Goal: Task Accomplishment & Management: Use online tool/utility

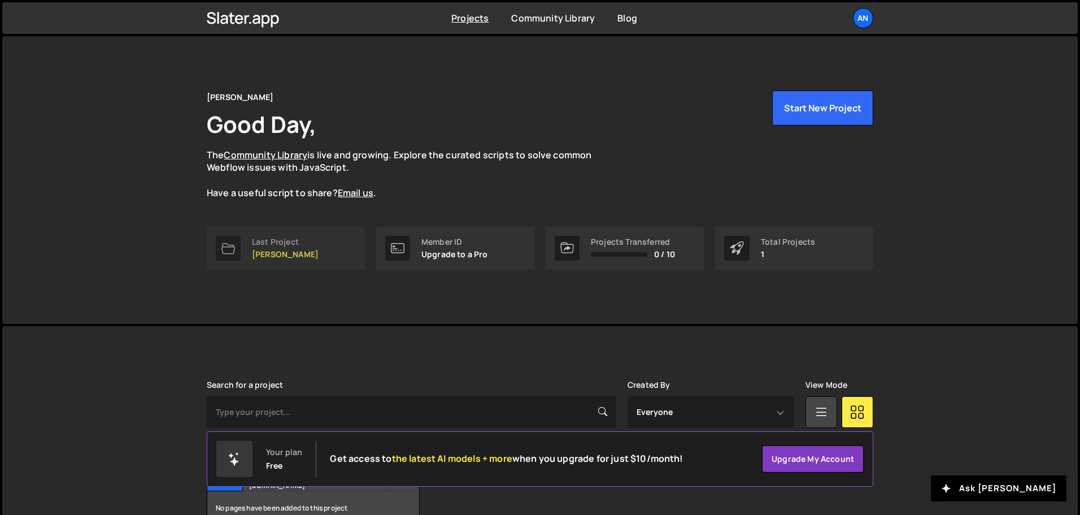
click at [320, 250] on link "Last Project Andres Portfolio" at bounding box center [286, 248] width 158 height 43
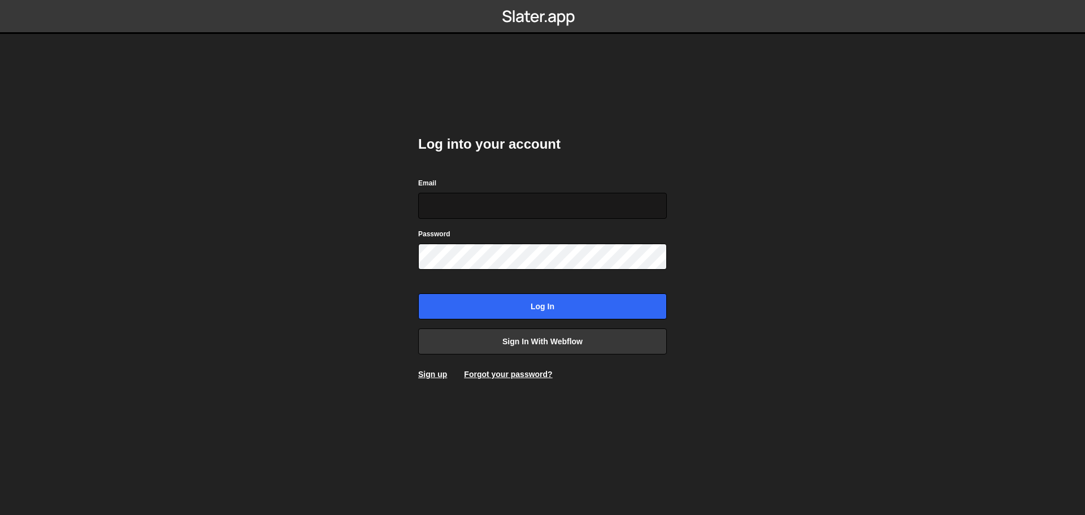
click at [540, 206] on input "Email" at bounding box center [542, 206] width 249 height 26
click at [576, 342] on link "Sign in with Webflow" at bounding box center [542, 341] width 249 height 26
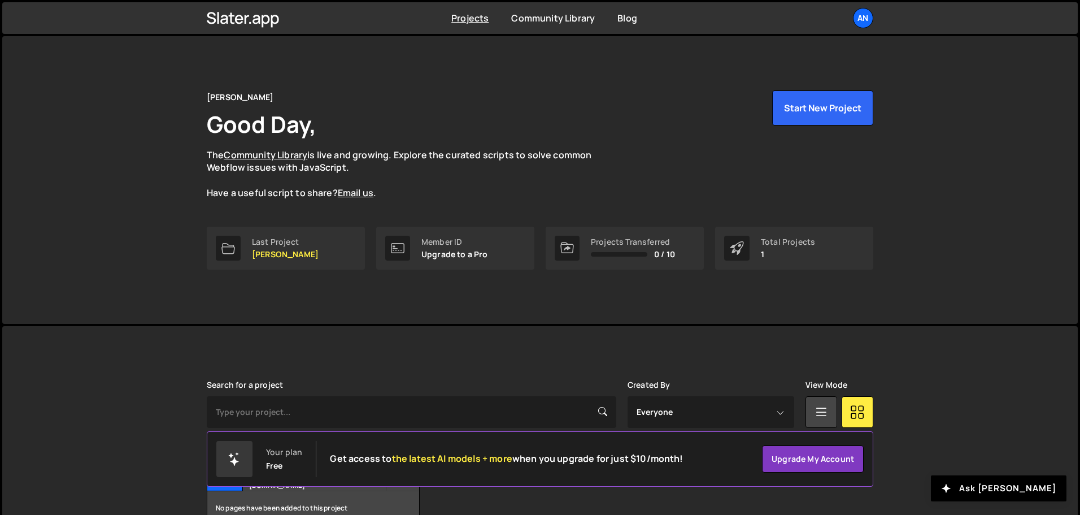
scroll to position [67, 0]
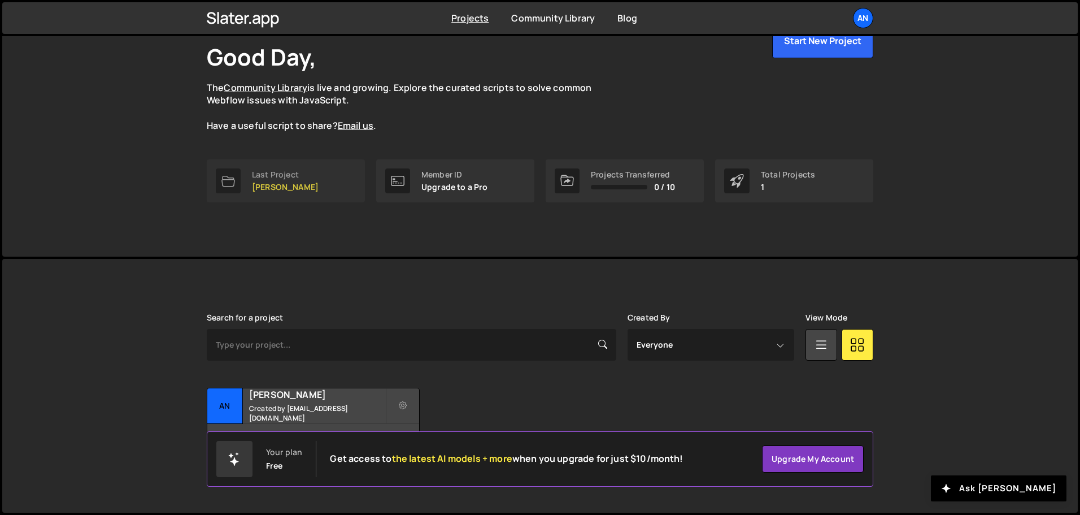
click at [286, 176] on div "Last Project" at bounding box center [285, 174] width 67 height 9
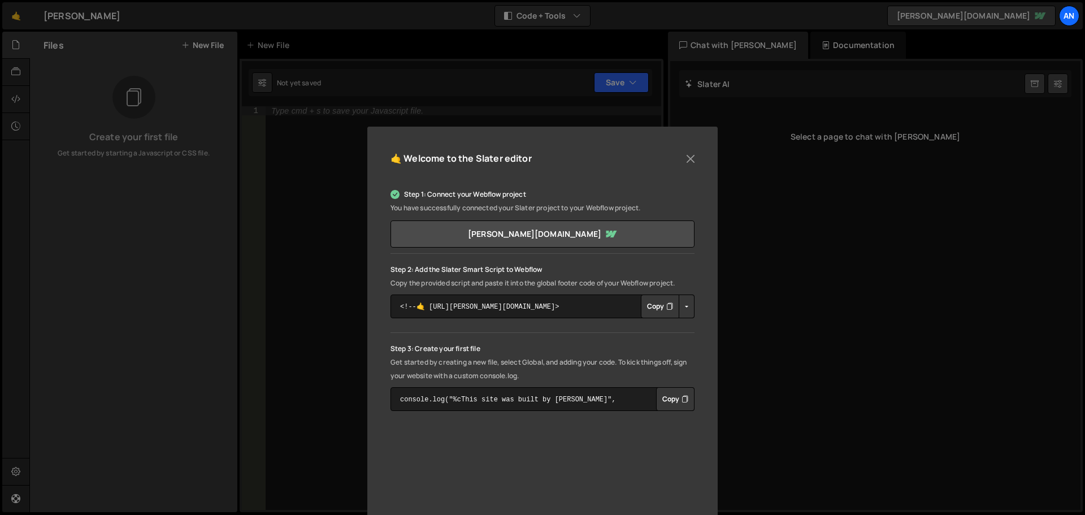
click at [656, 303] on button "Copy" at bounding box center [660, 306] width 38 height 24
click at [685, 159] on button "Close" at bounding box center [690, 158] width 17 height 17
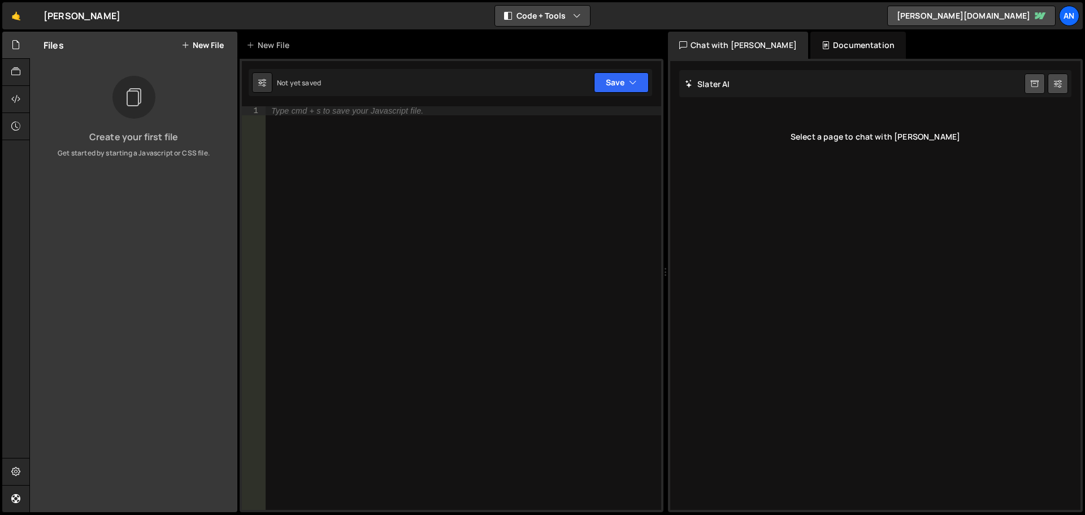
click at [577, 8] on button "Code + Tools" at bounding box center [542, 16] width 95 height 20
click at [21, 71] on div at bounding box center [16, 72] width 28 height 27
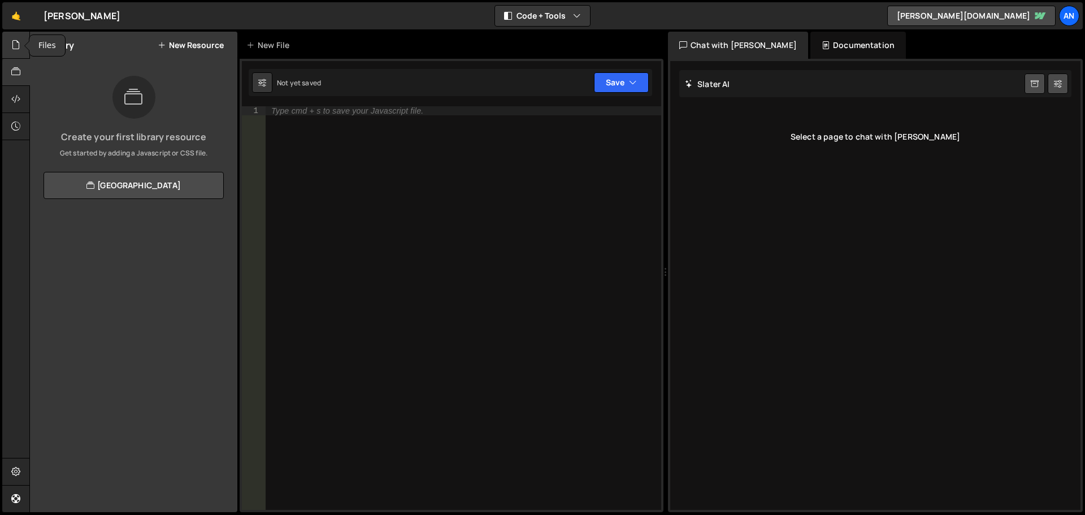
click at [21, 46] on div at bounding box center [16, 45] width 28 height 27
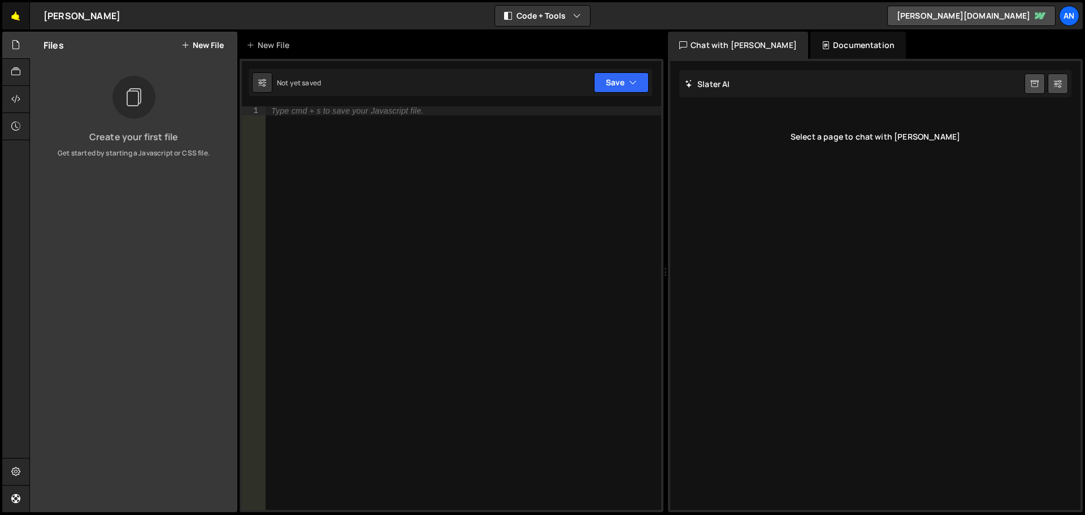
click at [22, 16] on link "🤙" at bounding box center [16, 15] width 28 height 27
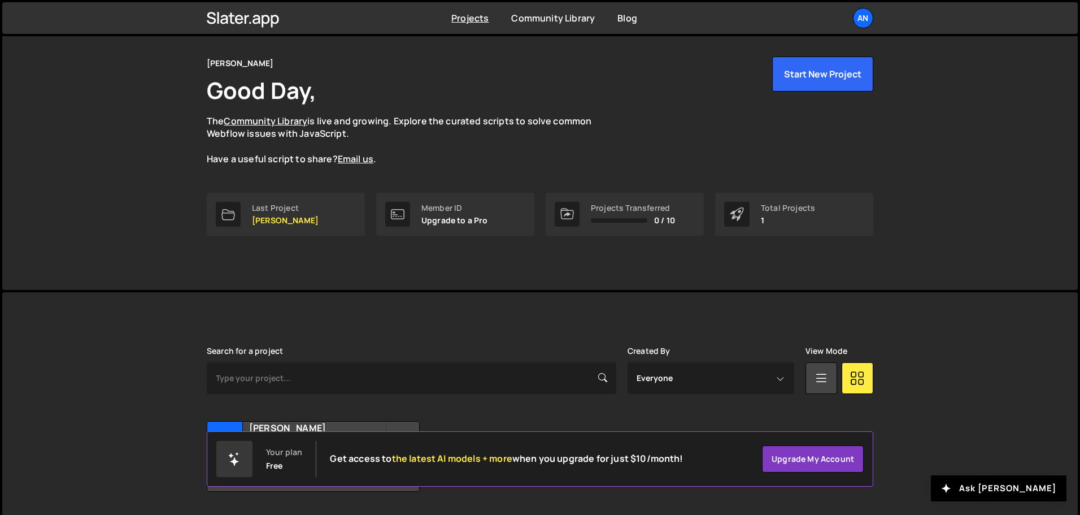
scroll to position [67, 0]
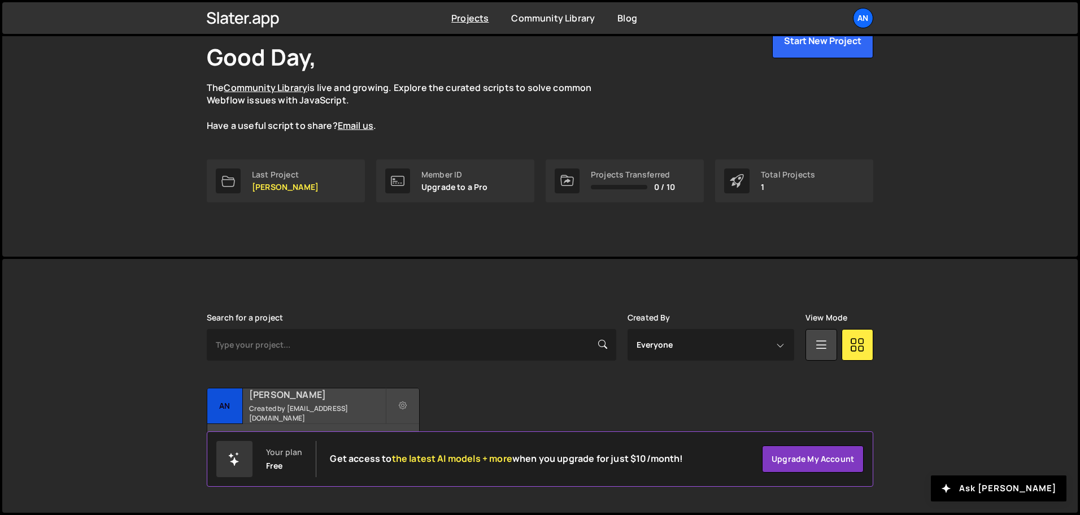
click at [317, 401] on h2 "[PERSON_NAME]" at bounding box center [317, 394] width 136 height 12
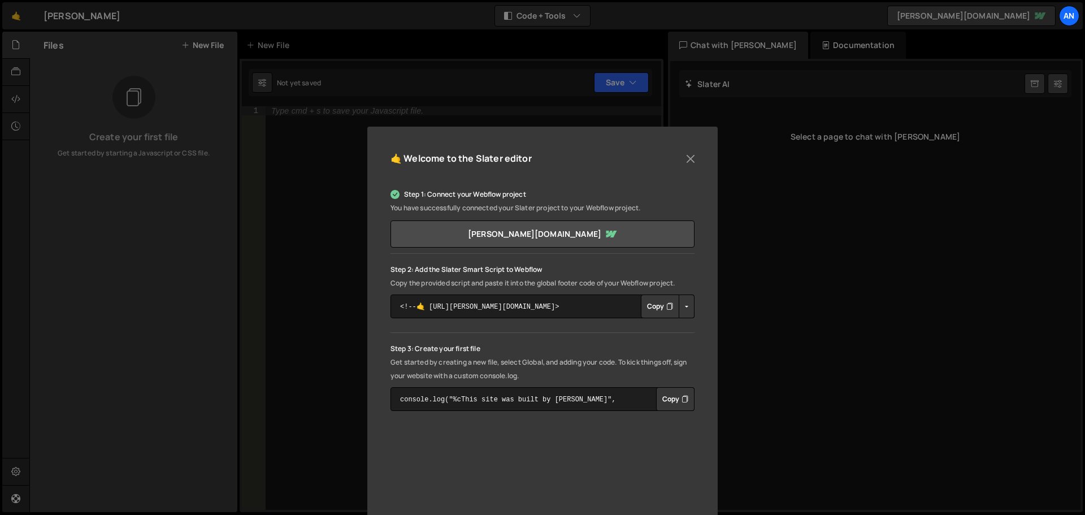
click at [648, 308] on button "Copy" at bounding box center [660, 306] width 38 height 24
click at [686, 162] on button "Close" at bounding box center [690, 158] width 17 height 17
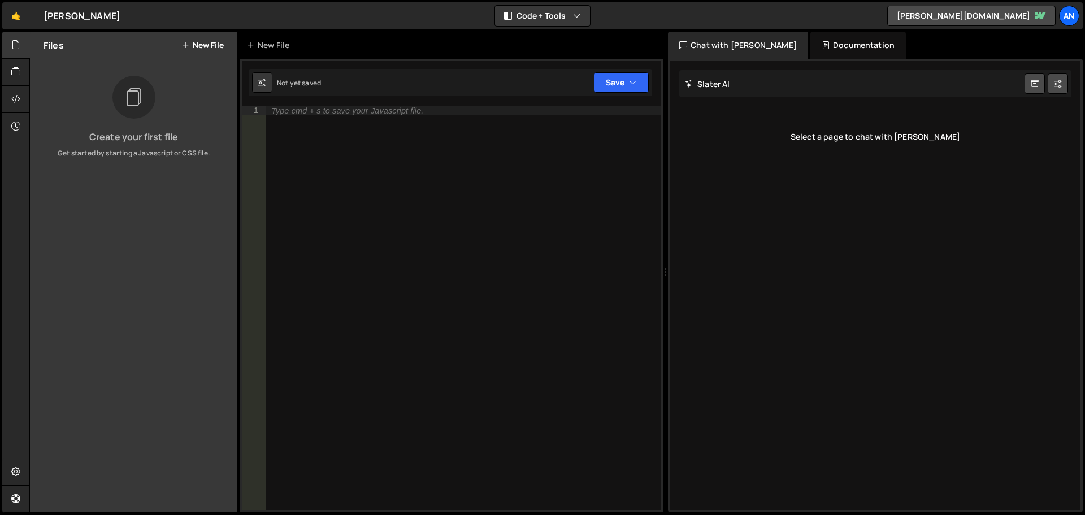
click at [467, 171] on div "Type cmd + s to save your Javascript file." at bounding box center [464, 317] width 396 height 422
click at [265, 85] on icon at bounding box center [262, 82] width 8 height 11
select select "editor"
select select "ace/theme/monokai"
type input "14"
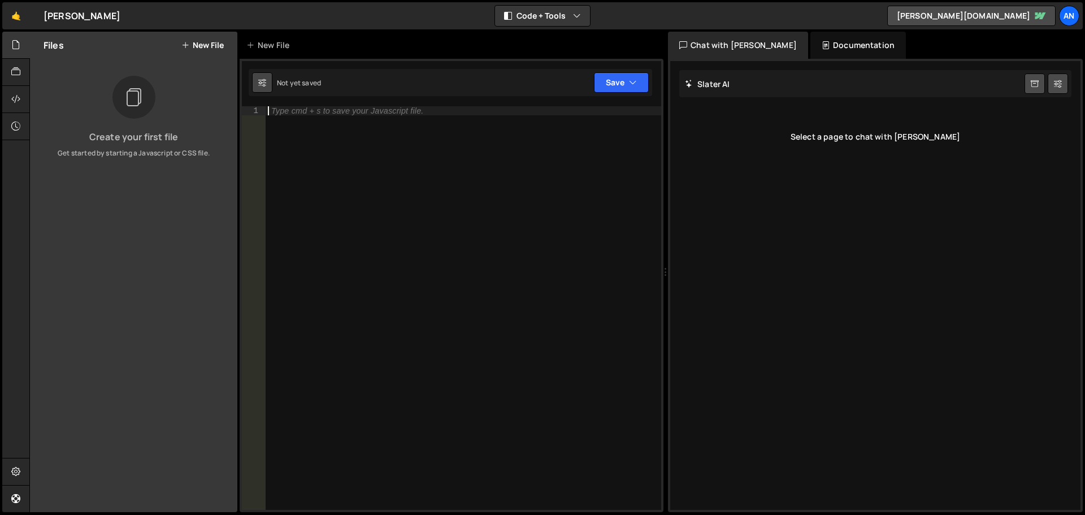
checkbox input "true"
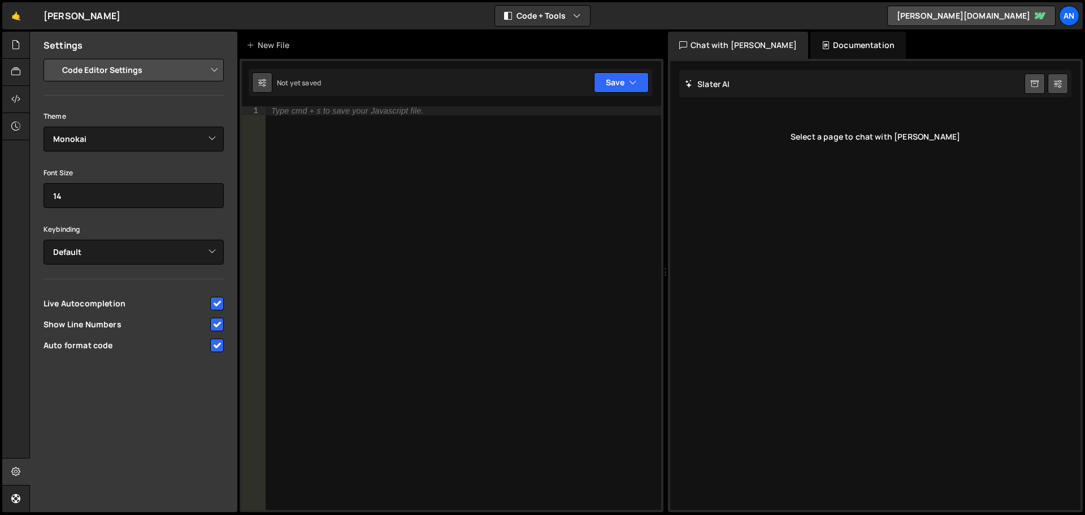
click at [265, 85] on icon at bounding box center [262, 82] width 8 height 11
click at [23, 39] on div at bounding box center [16, 45] width 28 height 27
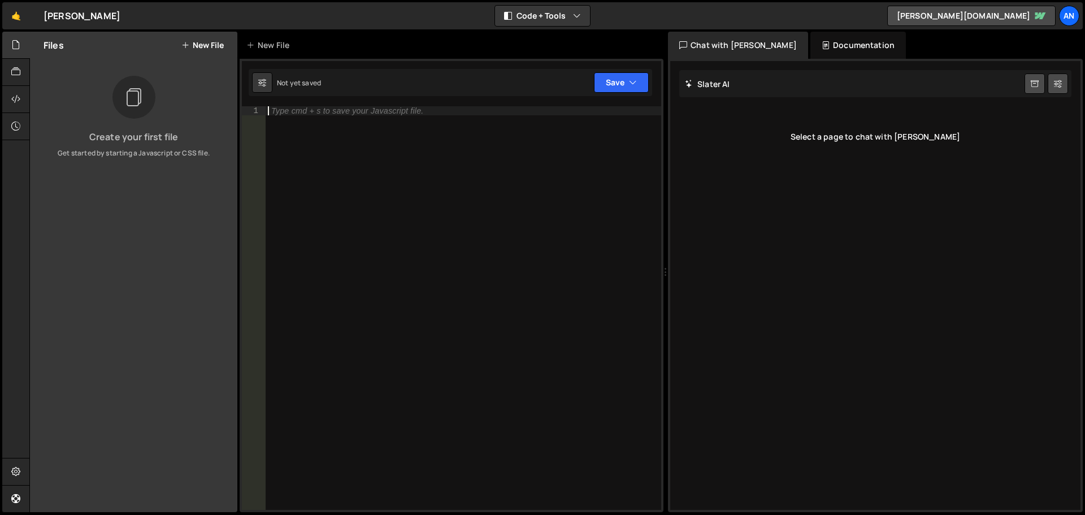
click at [316, 166] on div "Type cmd + s to save your Javascript file." at bounding box center [464, 317] width 396 height 422
click at [198, 44] on button "New File" at bounding box center [202, 45] width 42 height 9
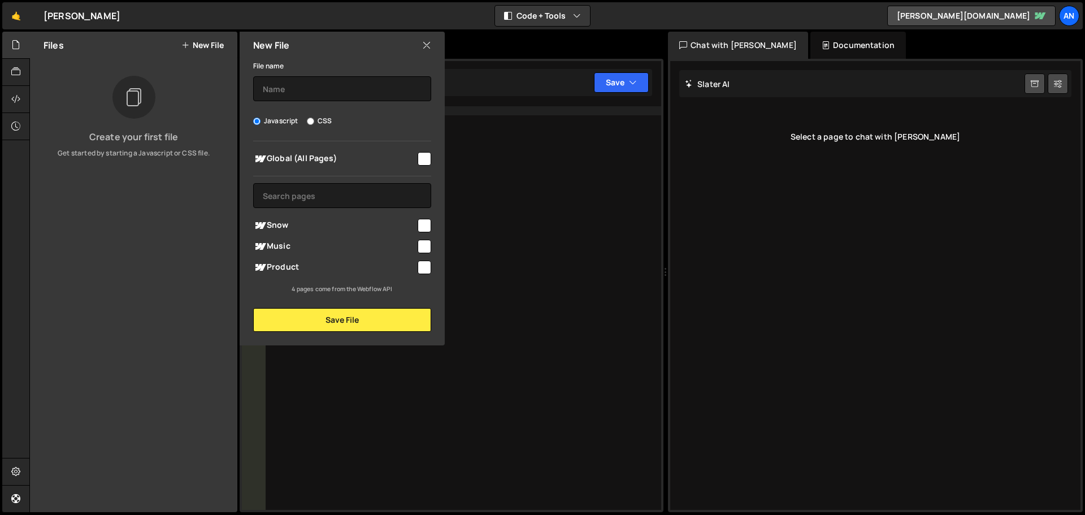
click at [425, 160] on input "checkbox" at bounding box center [425, 159] width 14 height 14
checkbox input "true"
click at [299, 90] on input "text" at bounding box center [342, 88] width 178 height 25
click at [323, 124] on label "CSS" at bounding box center [319, 120] width 25 height 11
click at [314, 124] on input "CSS" at bounding box center [310, 121] width 7 height 7
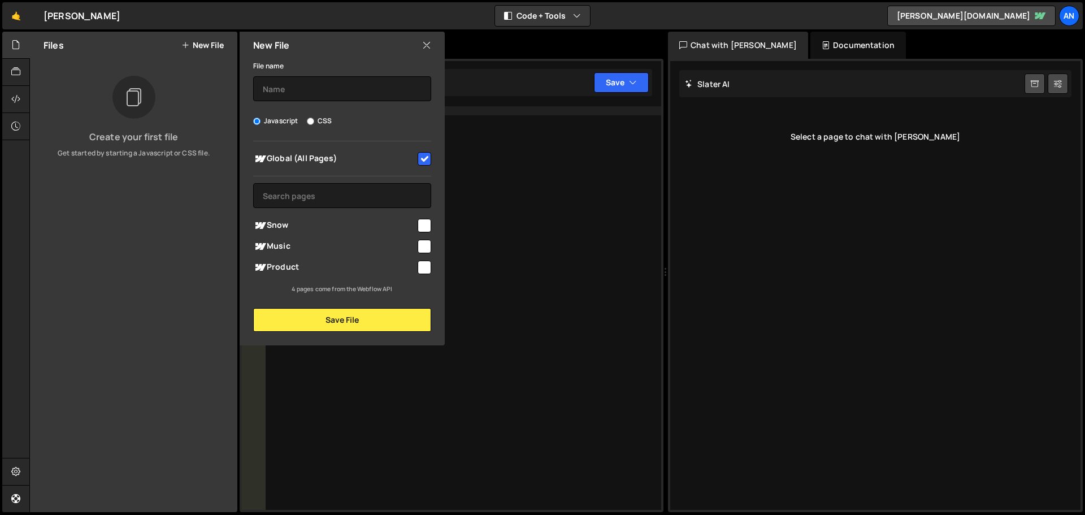
radio input "true"
click at [322, 87] on input "text" at bounding box center [342, 88] width 178 height 25
type input "script"
click at [275, 118] on label "Javascript" at bounding box center [275, 120] width 45 height 11
click at [260, 118] on input "Javascript" at bounding box center [256, 121] width 7 height 7
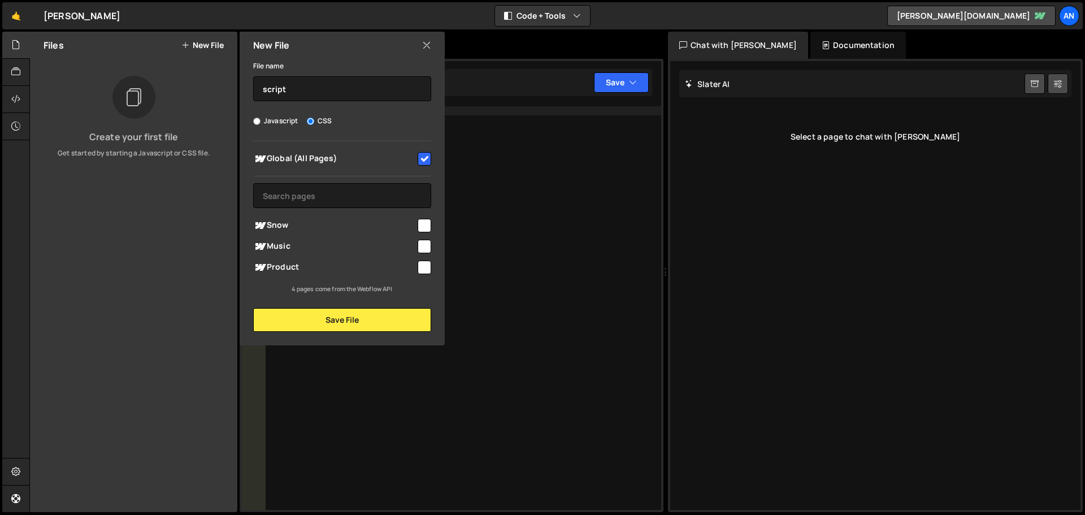
radio input "true"
click at [388, 310] on button "Save File" at bounding box center [342, 320] width 178 height 24
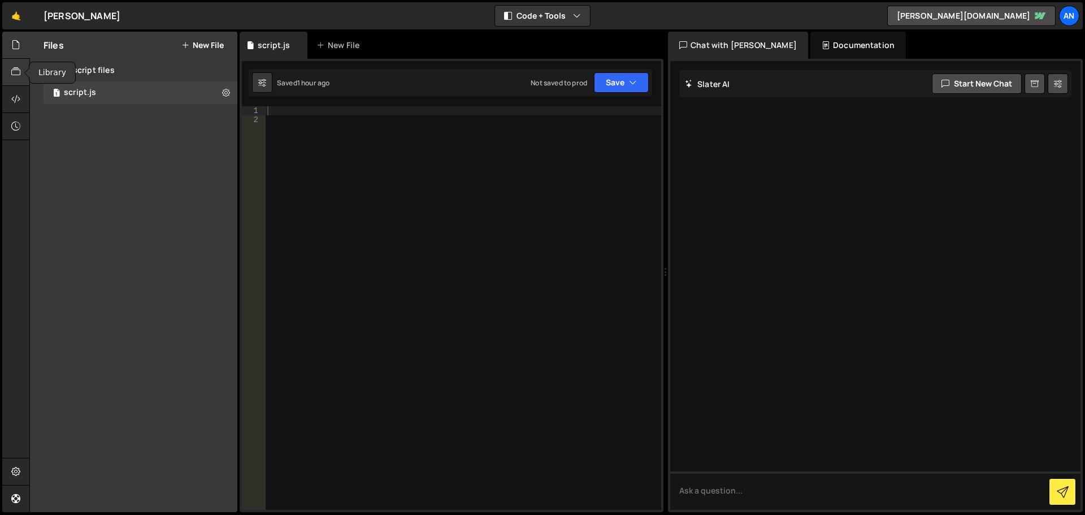
click at [18, 69] on icon at bounding box center [15, 72] width 9 height 12
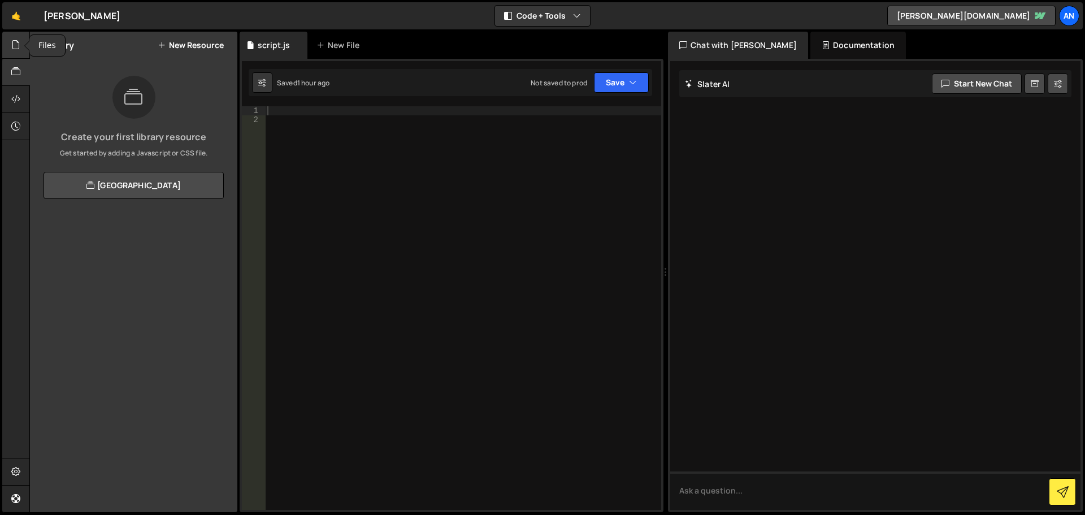
click at [20, 42] on icon at bounding box center [15, 44] width 9 height 12
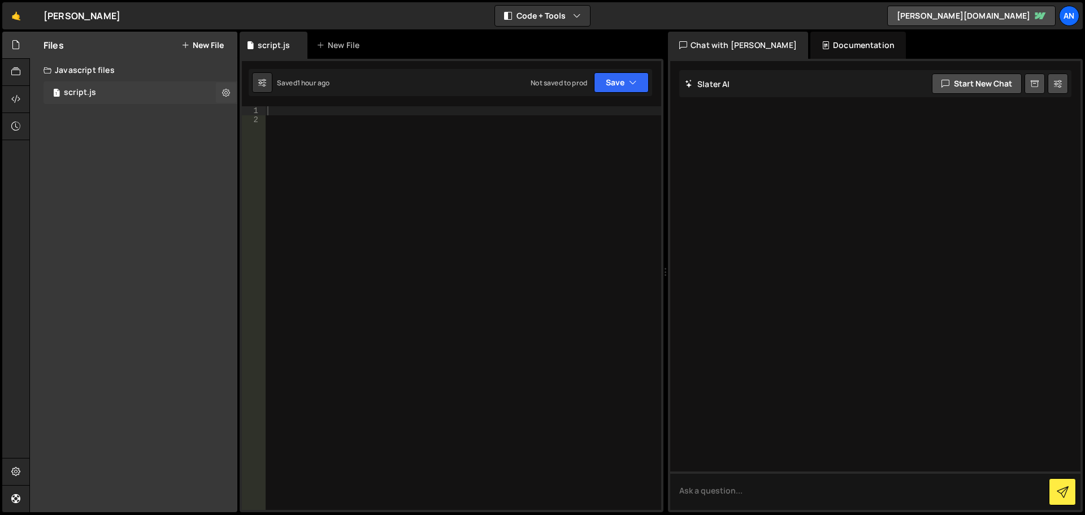
click at [166, 89] on div "1 script.js 0" at bounding box center [141, 92] width 194 height 23
click at [185, 87] on div "1 script.js 0" at bounding box center [141, 92] width 194 height 23
click at [16, 467] on icon at bounding box center [15, 471] width 9 height 12
select select "project"
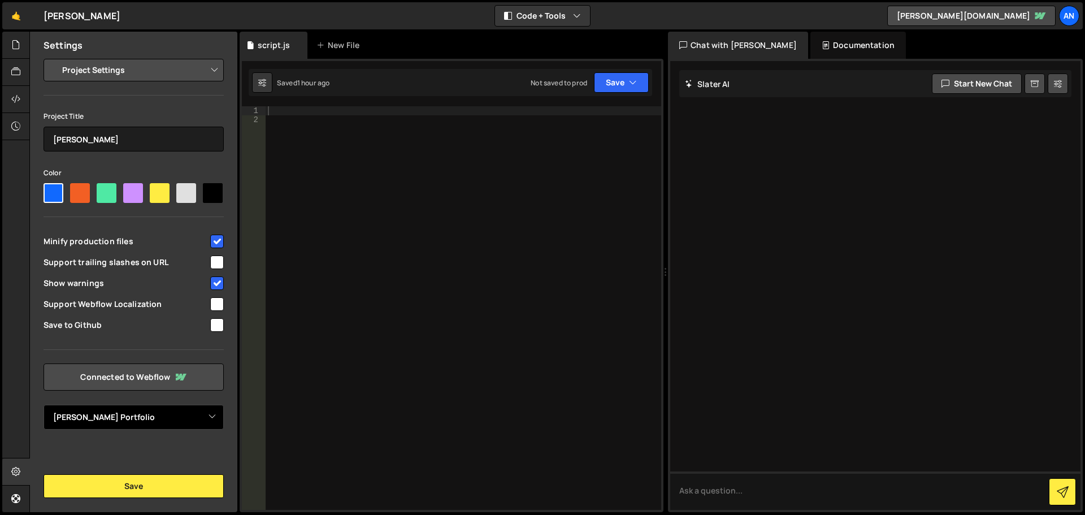
click at [203, 416] on select "Select Project [PERSON_NAME] Portfolio" at bounding box center [134, 417] width 180 height 25
click at [201, 70] on select "Project Settings Code Editor Settings Chat Settings" at bounding box center [136, 70] width 166 height 25
click at [394, 325] on div at bounding box center [464, 317] width 396 height 422
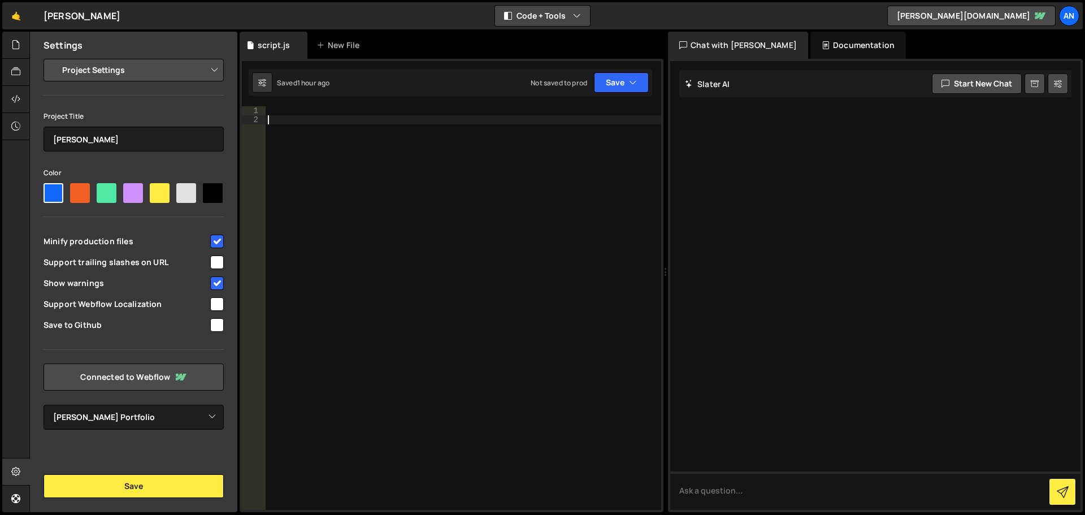
click at [553, 20] on button "Code + Tools" at bounding box center [542, 16] width 95 height 20
click at [720, 15] on div "🤙 [PERSON_NAME] ⚠️ Code is being edited in another browser Code + Tools Code On…" at bounding box center [542, 15] width 1080 height 27
click at [810, 37] on div "Documentation" at bounding box center [857, 45] width 95 height 27
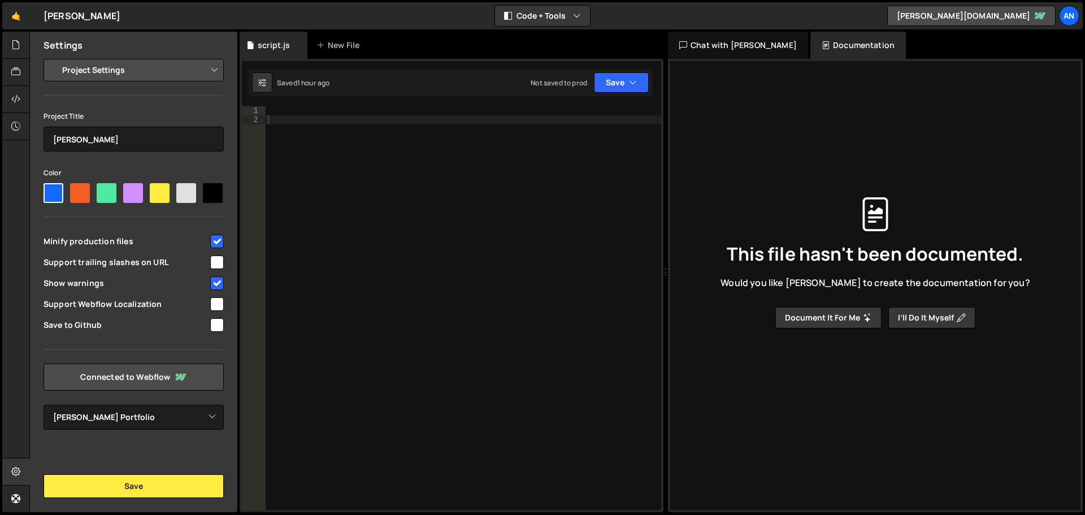
click at [734, 45] on div "Chat with [PERSON_NAME]" at bounding box center [738, 45] width 140 height 27
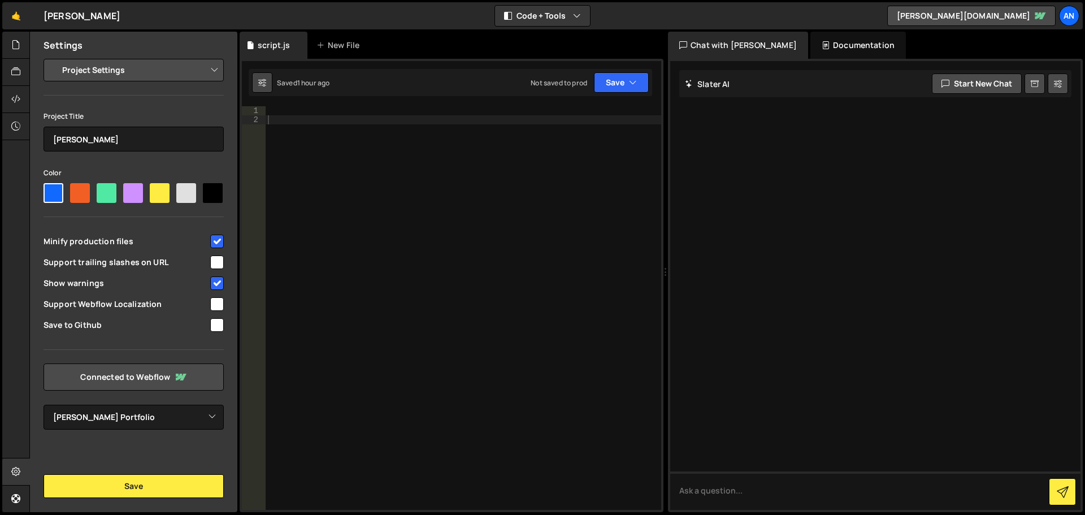
click at [260, 81] on icon at bounding box center [262, 82] width 8 height 11
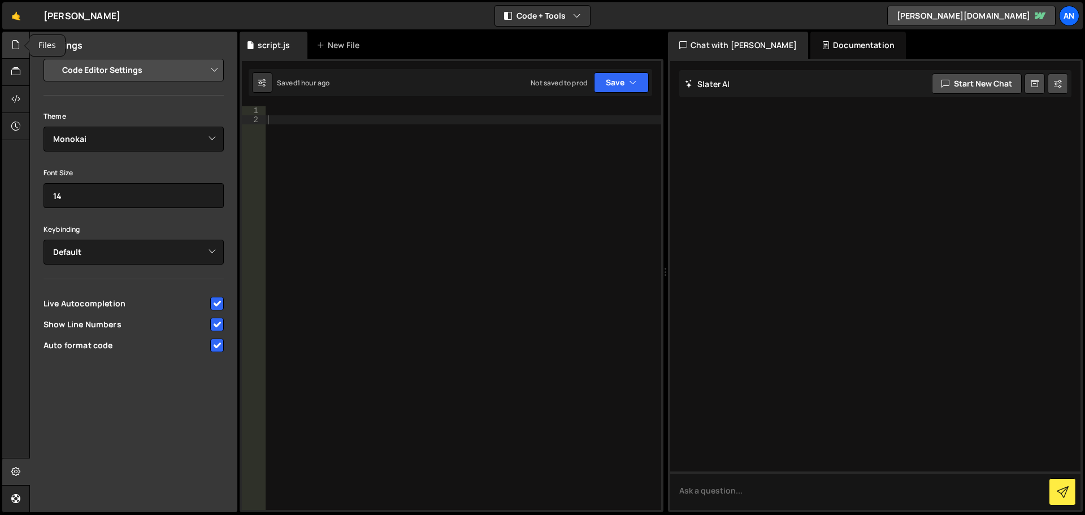
click at [7, 51] on div at bounding box center [16, 45] width 28 height 27
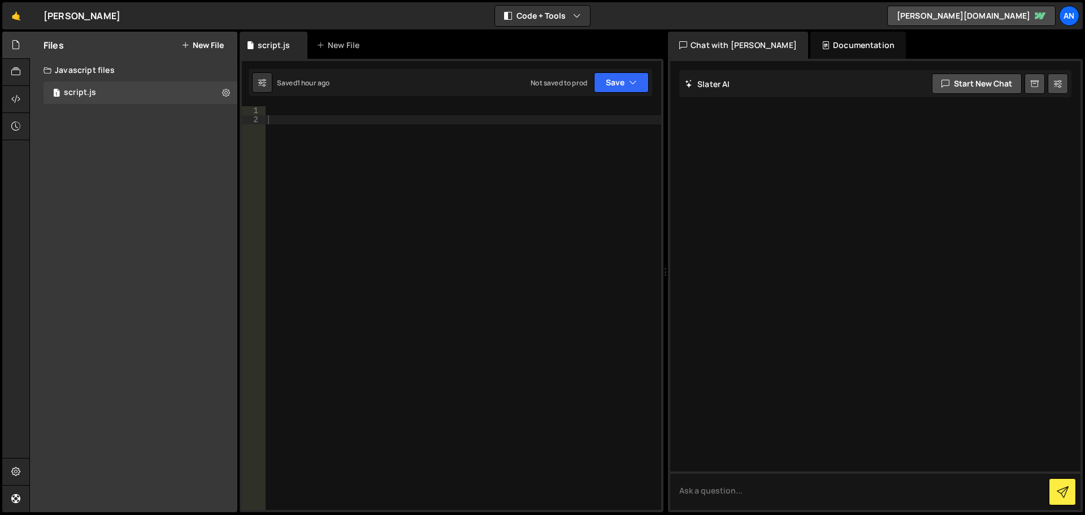
click at [122, 71] on div "Javascript files" at bounding box center [133, 70] width 207 height 23
click at [11, 68] on icon at bounding box center [15, 72] width 9 height 12
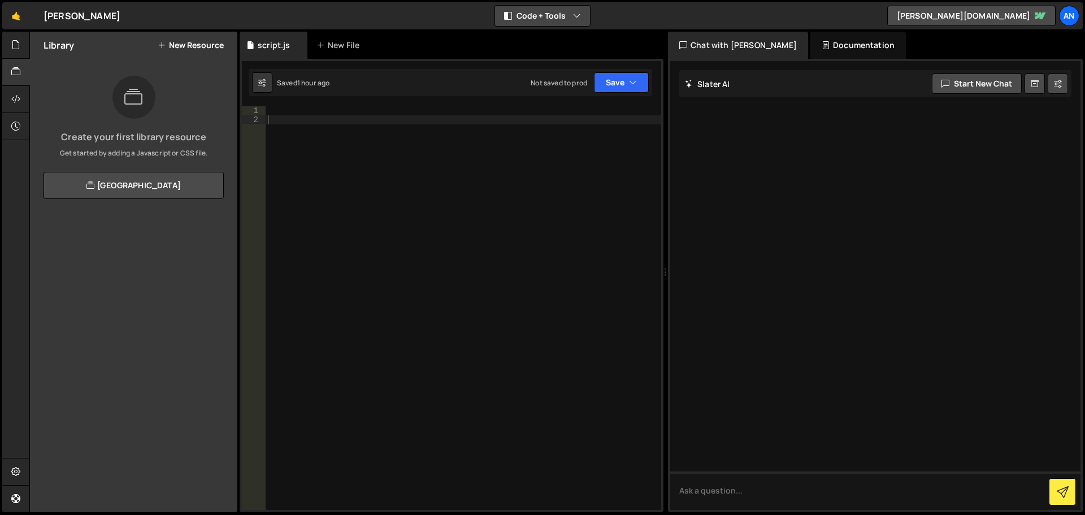
click at [576, 14] on icon "button" at bounding box center [577, 15] width 8 height 11
click at [553, 38] on button "Code Only" at bounding box center [543, 41] width 95 height 20
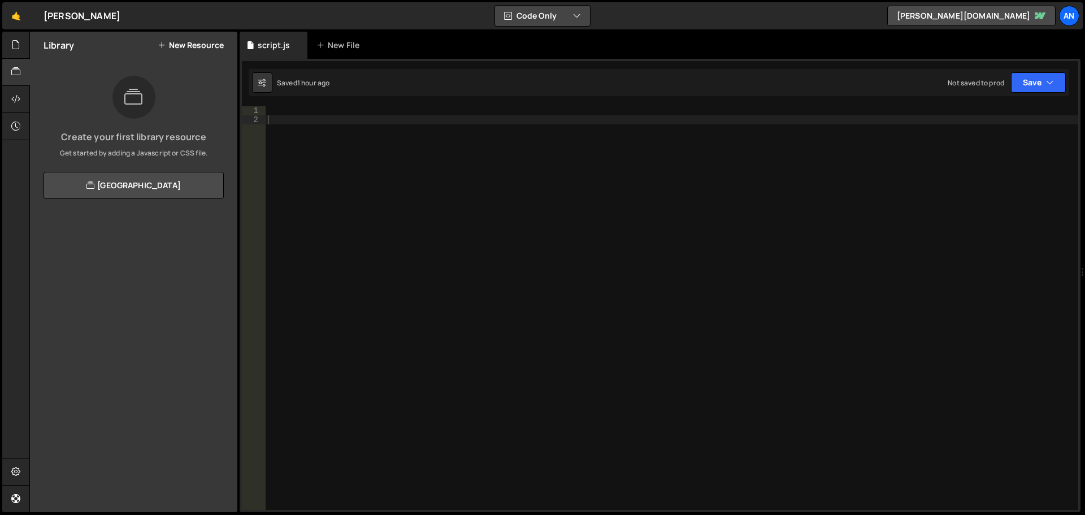
click at [572, 16] on button "Code Only" at bounding box center [542, 16] width 95 height 20
click at [555, 74] on button "Tools Only" at bounding box center [543, 81] width 95 height 20
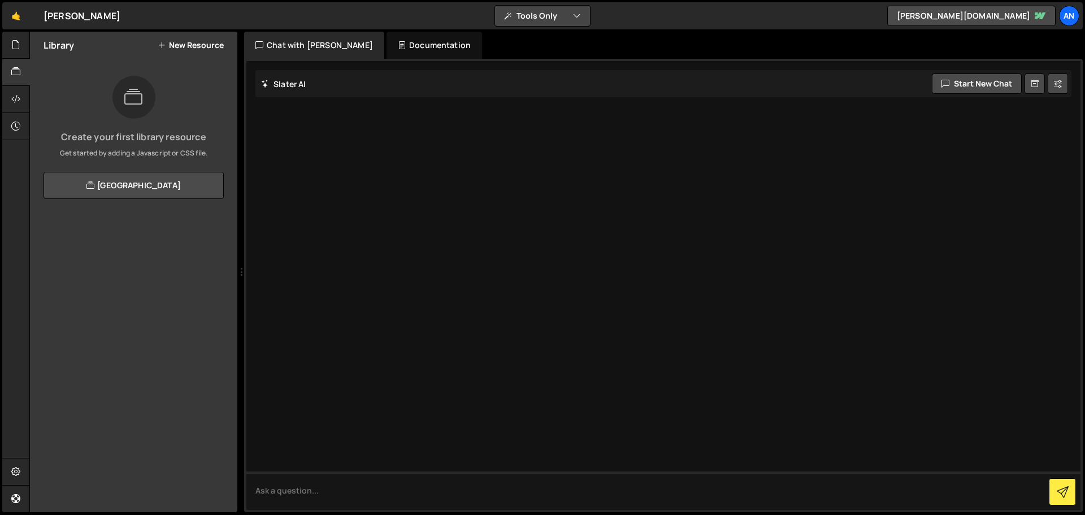
click at [562, 15] on button "Tools Only" at bounding box center [542, 16] width 95 height 20
click at [554, 64] on button "Code + Tools" at bounding box center [543, 61] width 95 height 20
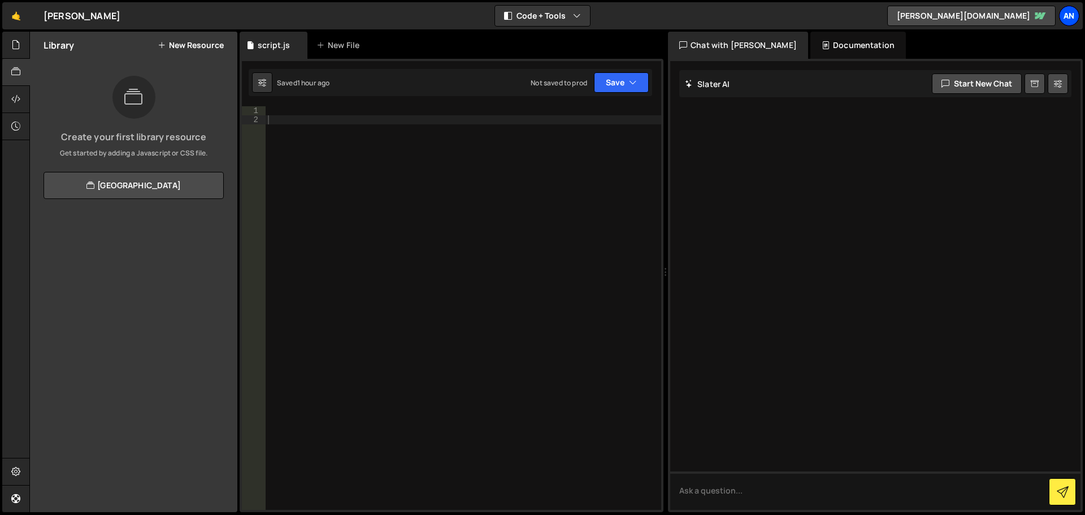
click at [1072, 14] on div "An" at bounding box center [1069, 16] width 20 height 20
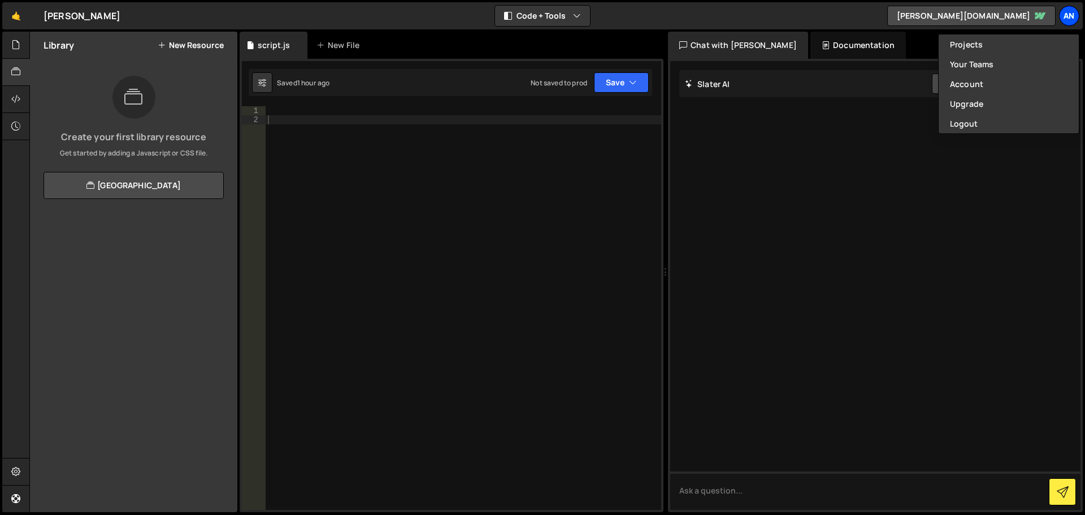
click at [1072, 14] on div "An" at bounding box center [1069, 16] width 20 height 20
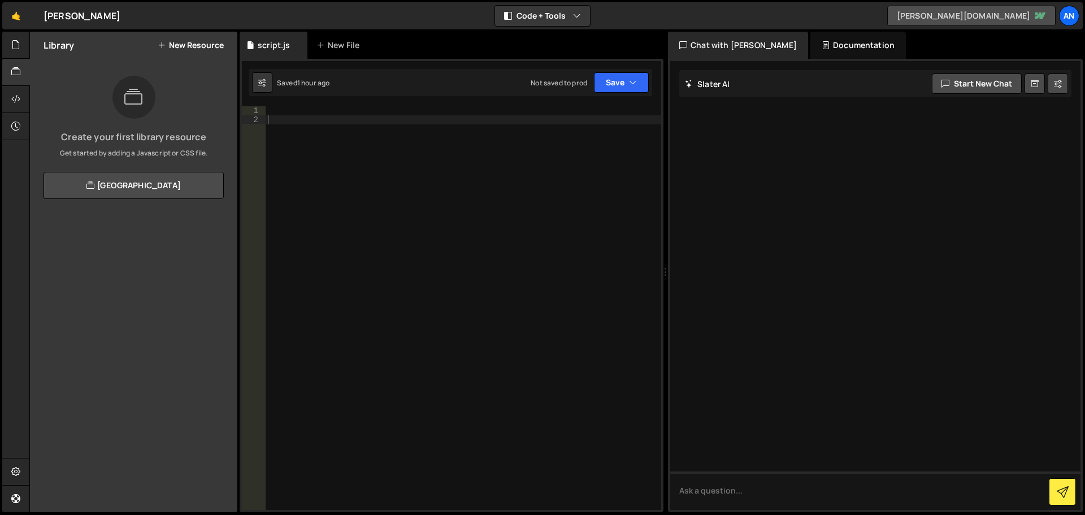
click at [943, 12] on link "[PERSON_NAME][DOMAIN_NAME]" at bounding box center [971, 16] width 168 height 20
click at [1036, 8] on link "[PERSON_NAME][DOMAIN_NAME]" at bounding box center [971, 16] width 168 height 20
click at [11, 471] on div at bounding box center [16, 471] width 28 height 27
select select "project"
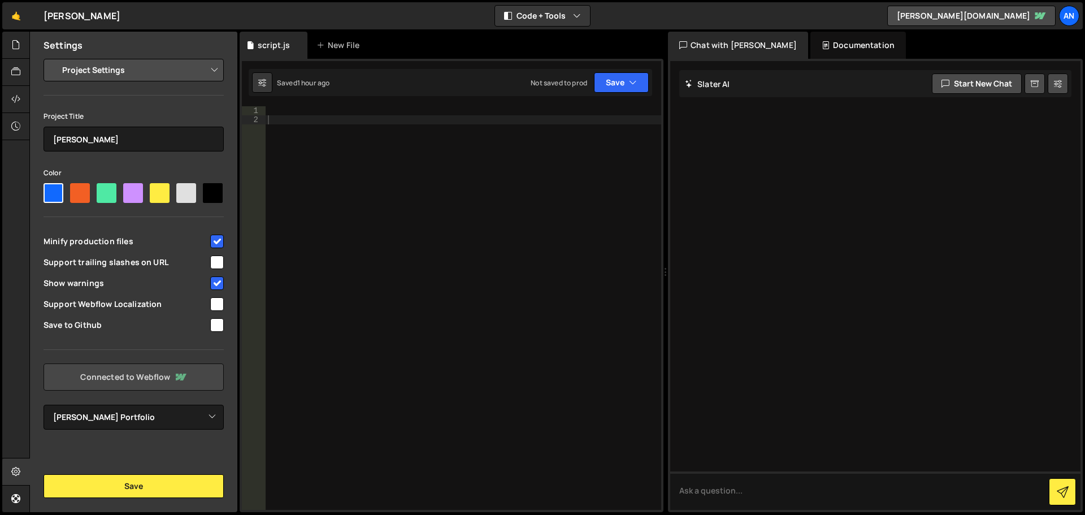
click at [157, 381] on link "Connected to Webflow" at bounding box center [134, 376] width 180 height 27
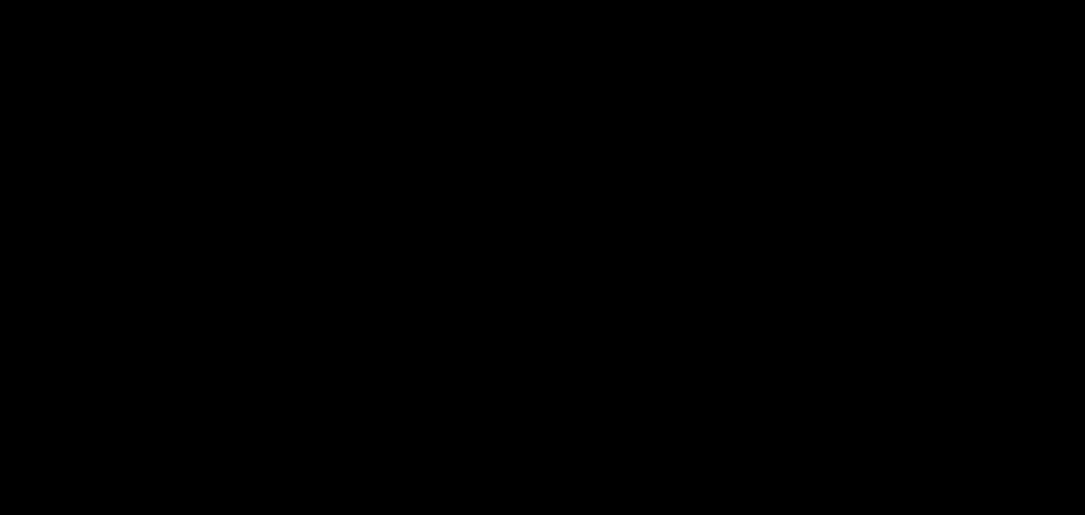
select select "68adbf20c1e15b4e4936c43a"
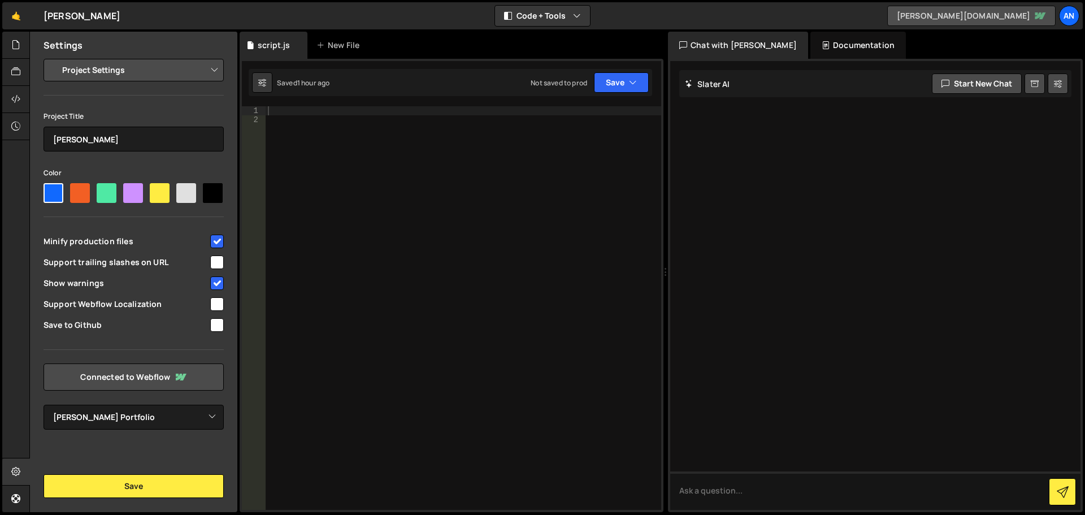
click at [952, 15] on link "[PERSON_NAME][DOMAIN_NAME]" at bounding box center [971, 16] width 168 height 20
click at [186, 484] on button "Save" at bounding box center [134, 486] width 180 height 24
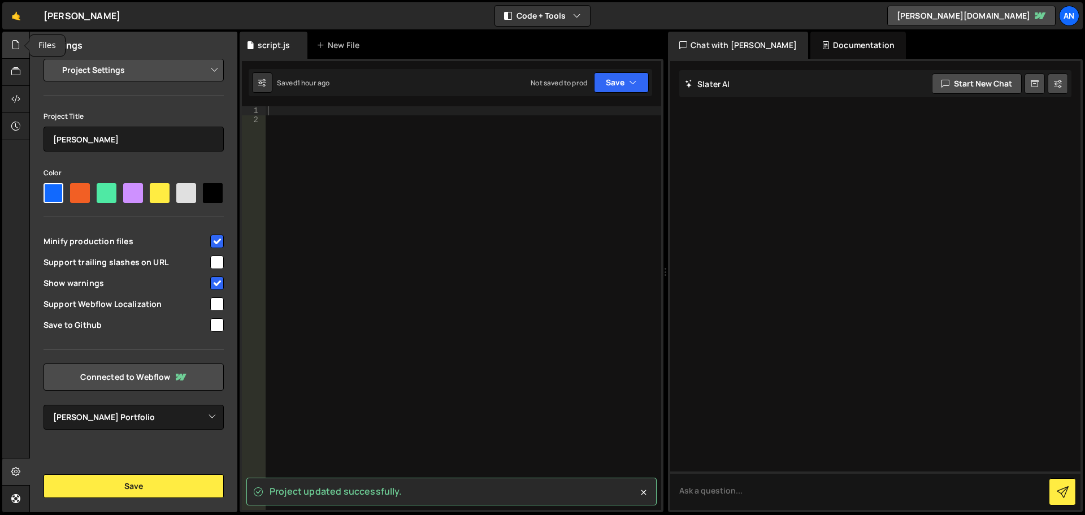
click at [14, 40] on icon at bounding box center [15, 44] width 9 height 12
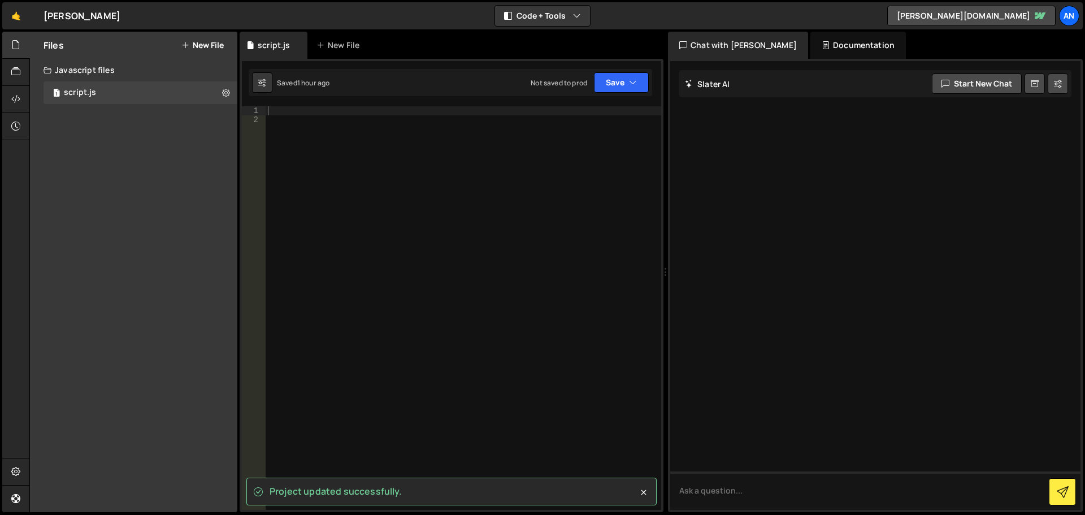
click at [81, 69] on div "Javascript files" at bounding box center [133, 70] width 207 height 23
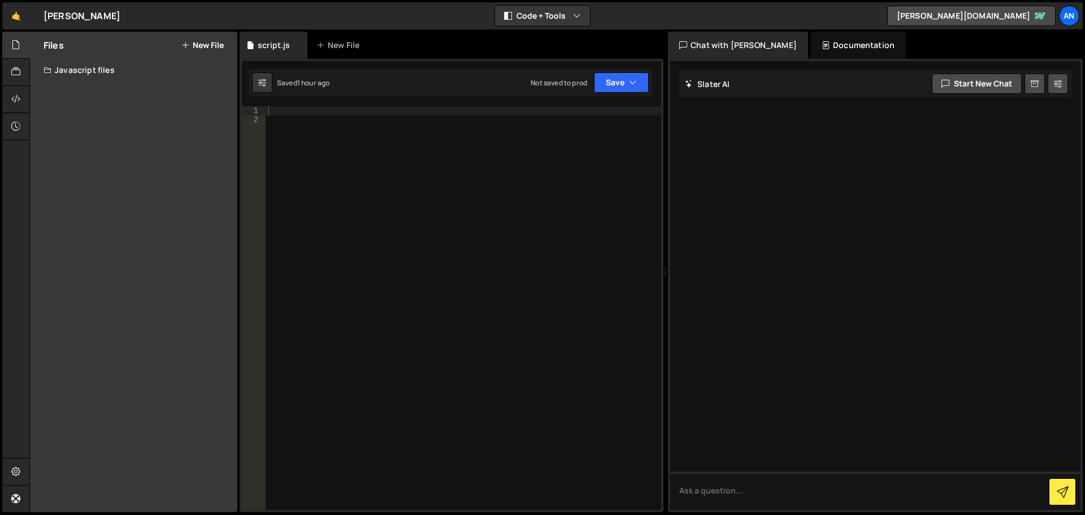
click at [81, 69] on div "Javascript files" at bounding box center [133, 70] width 207 height 23
click at [19, 102] on icon at bounding box center [15, 99] width 9 height 12
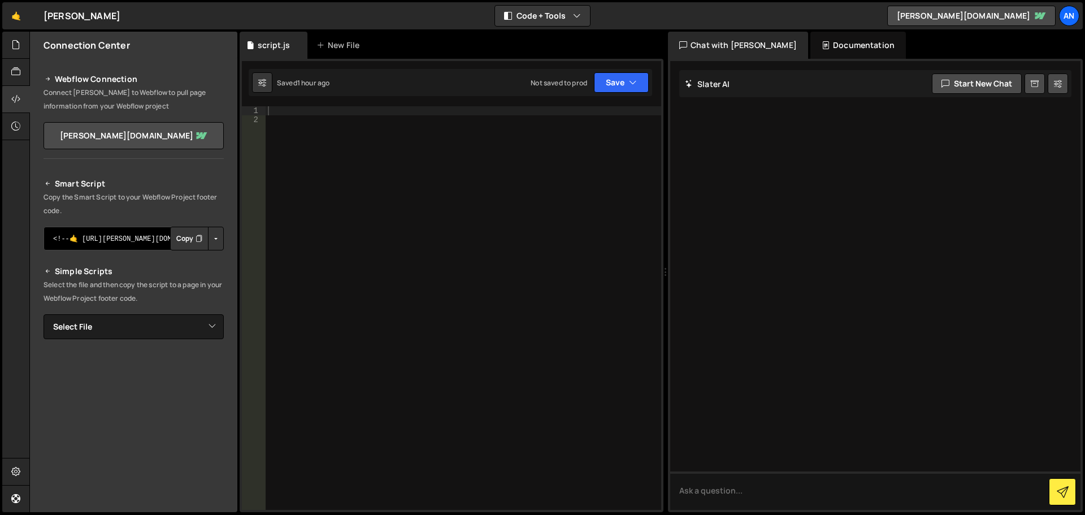
click at [129, 242] on textarea "<!--🤙 [URL][PERSON_NAME][DOMAIN_NAME]> <script>document.addEventListener("DOMCo…" at bounding box center [134, 239] width 180 height 24
click at [186, 240] on button "Copy" at bounding box center [189, 239] width 38 height 24
click at [15, 44] on icon at bounding box center [15, 44] width 9 height 12
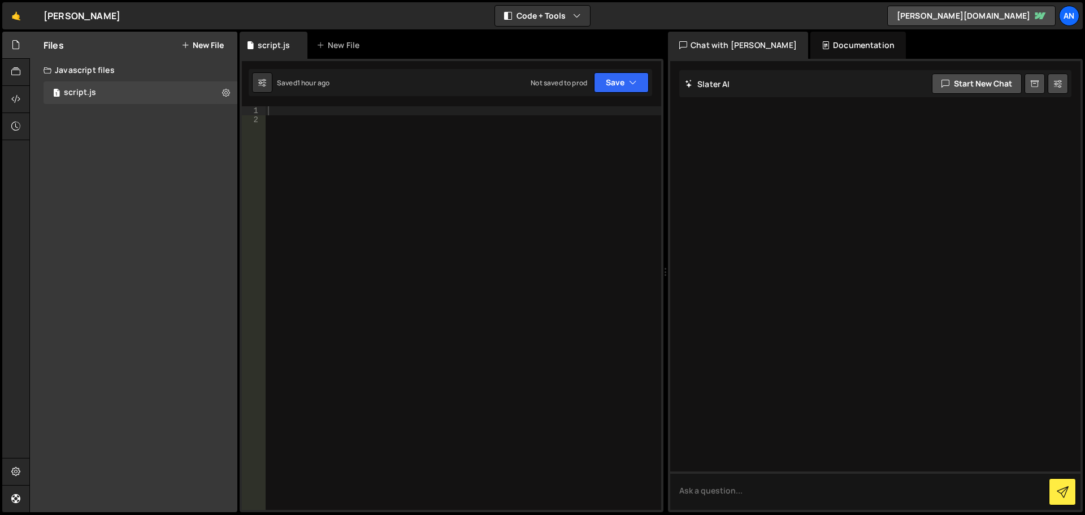
click at [72, 71] on div "Javascript files" at bounding box center [133, 70] width 207 height 23
click at [7, 95] on div at bounding box center [16, 99] width 28 height 27
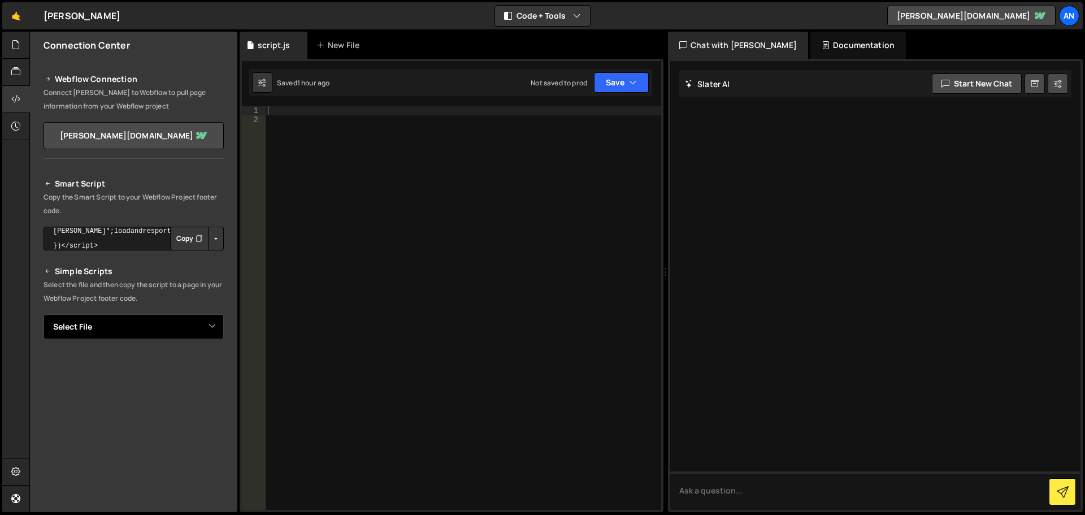
click at [167, 329] on select "Select File script.js" at bounding box center [134, 326] width 180 height 25
select select "45948"
click at [44, 314] on select "Select File script.js" at bounding box center [134, 326] width 180 height 25
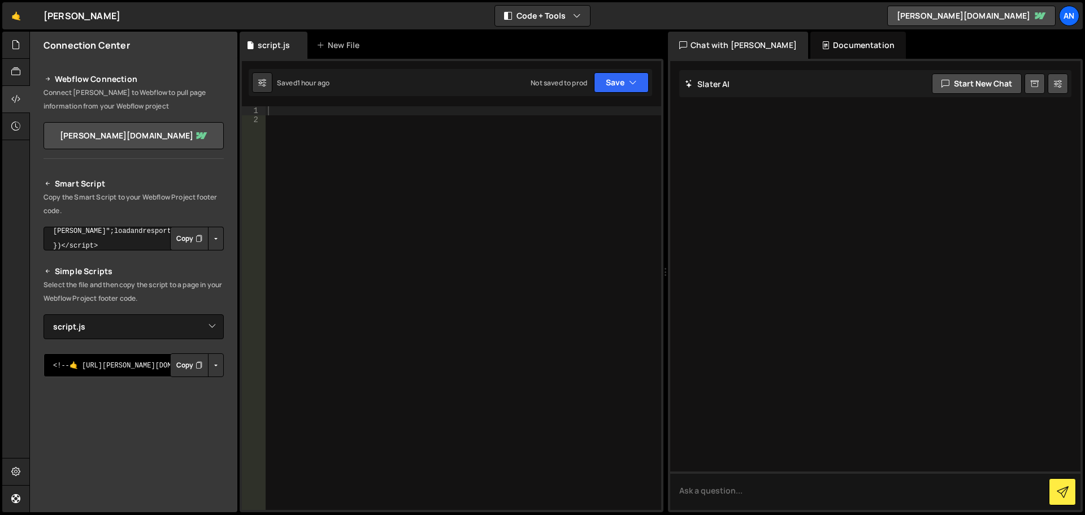
click at [136, 361] on textarea "<!--🤙 [URL][PERSON_NAME][DOMAIN_NAME]> <script>document.addEventListener("DOMCo…" at bounding box center [134, 365] width 180 height 24
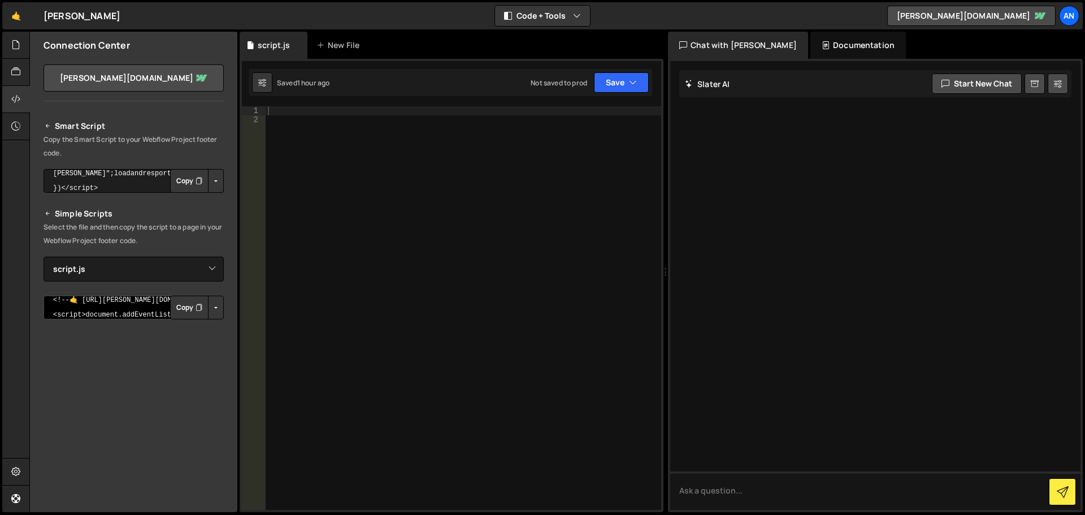
scroll to position [113, 0]
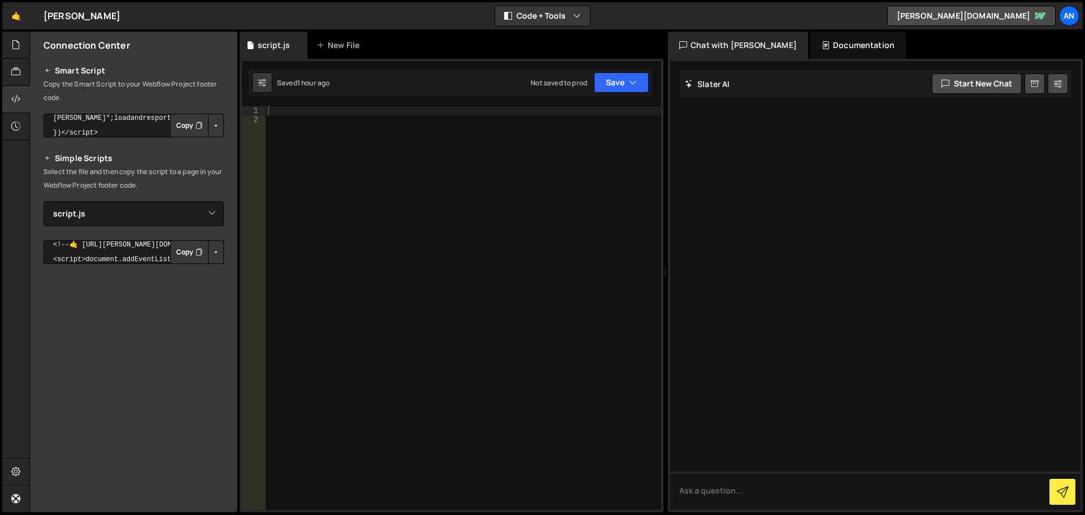
click at [208, 251] on button "Button group with nested dropdown" at bounding box center [216, 252] width 16 height 24
click at [184, 247] on button "Copy" at bounding box center [189, 252] width 38 height 24
click at [368, 133] on div at bounding box center [464, 317] width 396 height 422
click at [328, 132] on div at bounding box center [464, 317] width 396 height 422
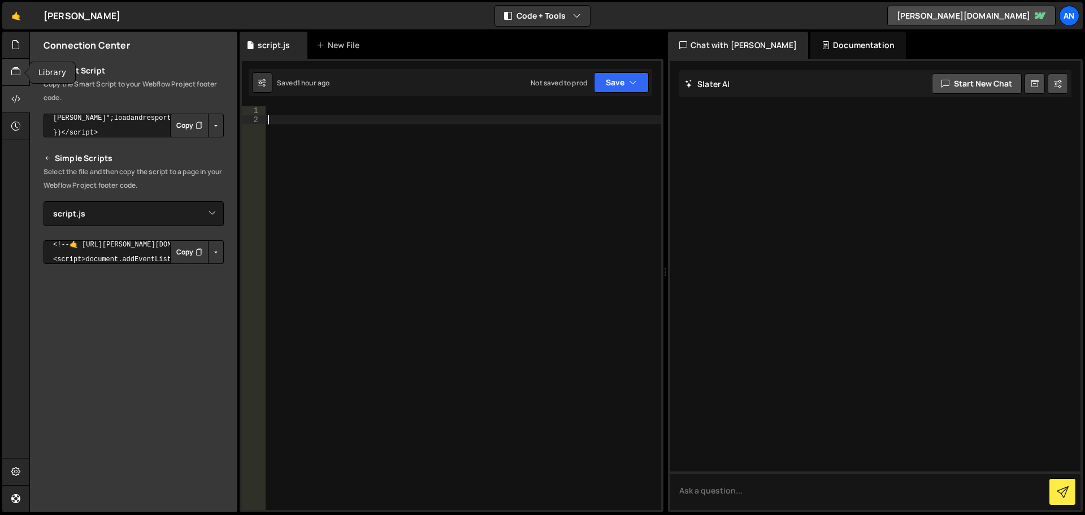
click at [13, 75] on icon at bounding box center [15, 72] width 9 height 12
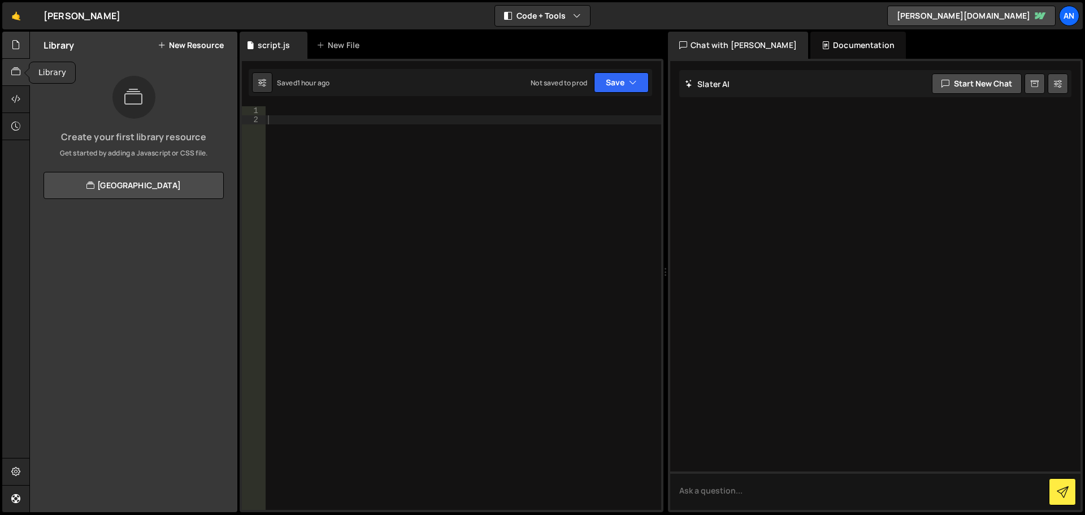
click at [23, 47] on div at bounding box center [16, 45] width 28 height 27
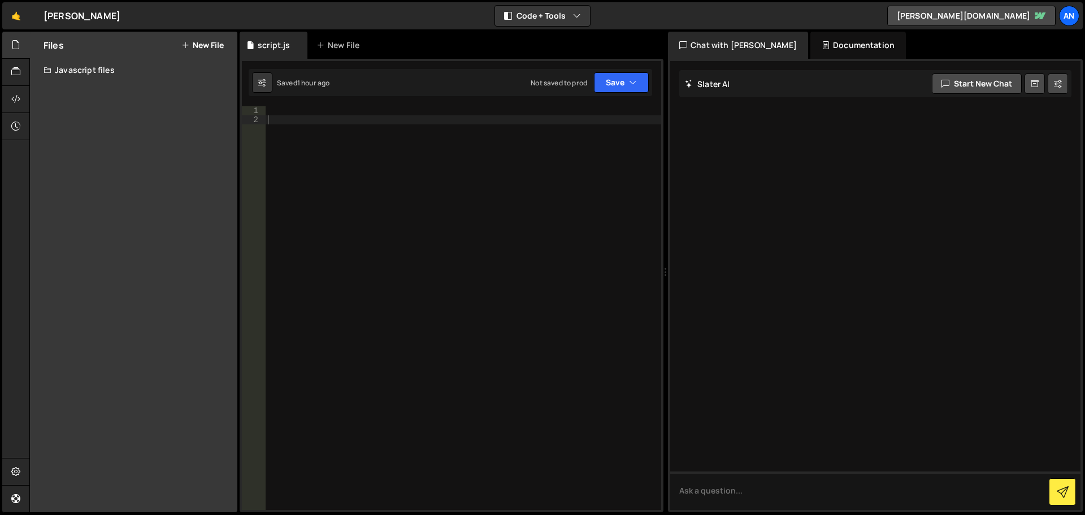
click at [72, 67] on div "Javascript files" at bounding box center [133, 70] width 207 height 23
click at [80, 82] on div "1 script.js 0" at bounding box center [143, 92] width 198 height 23
click at [86, 90] on div "script.js" at bounding box center [80, 93] width 32 height 10
click at [60, 89] on icon at bounding box center [57, 92] width 8 height 9
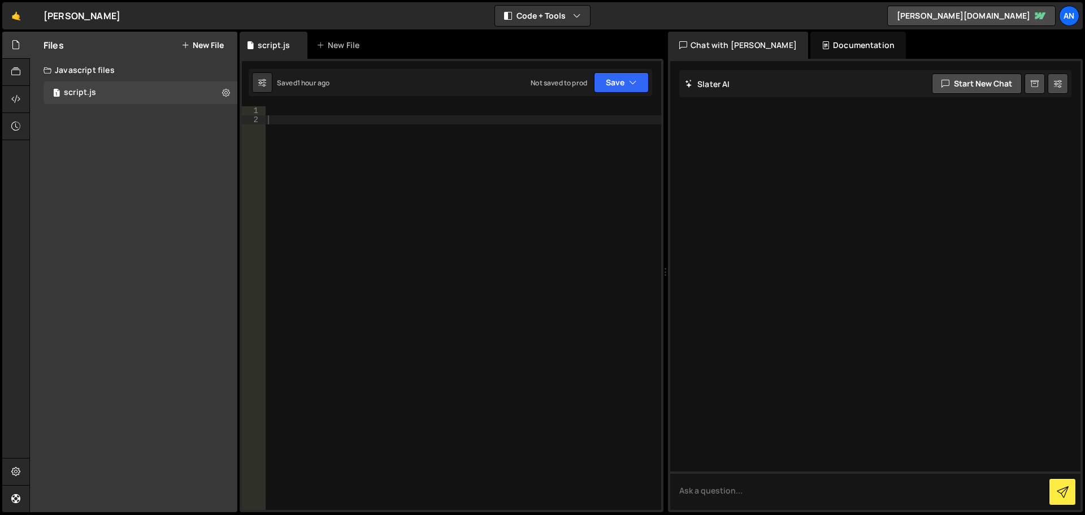
click at [325, 123] on div at bounding box center [464, 317] width 396 height 422
type textarea "g"
paste textarea "nav-logo"
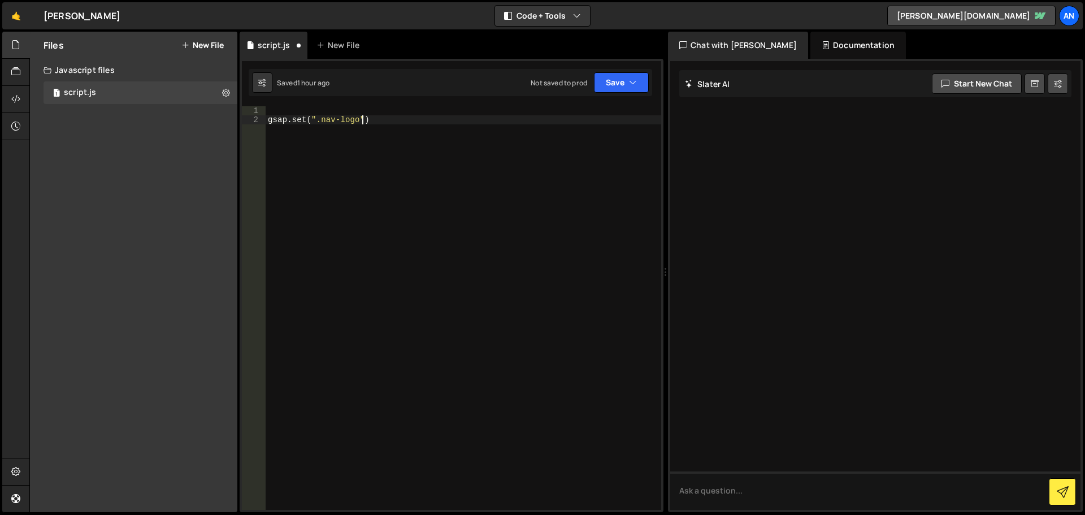
scroll to position [0, 6]
click at [303, 118] on div "gsap . set ( ".nav-logo" )" at bounding box center [464, 317] width 396 height 422
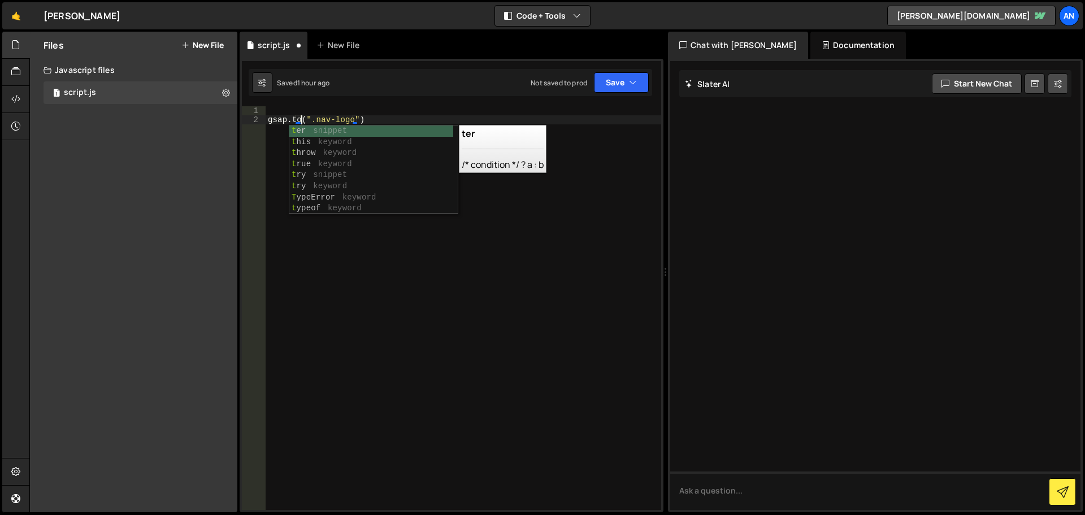
type textarea "gsap.to(".nav-logo")"
click at [392, 110] on div "gsap . to ( ".nav-logo" )" at bounding box center [464, 317] width 396 height 422
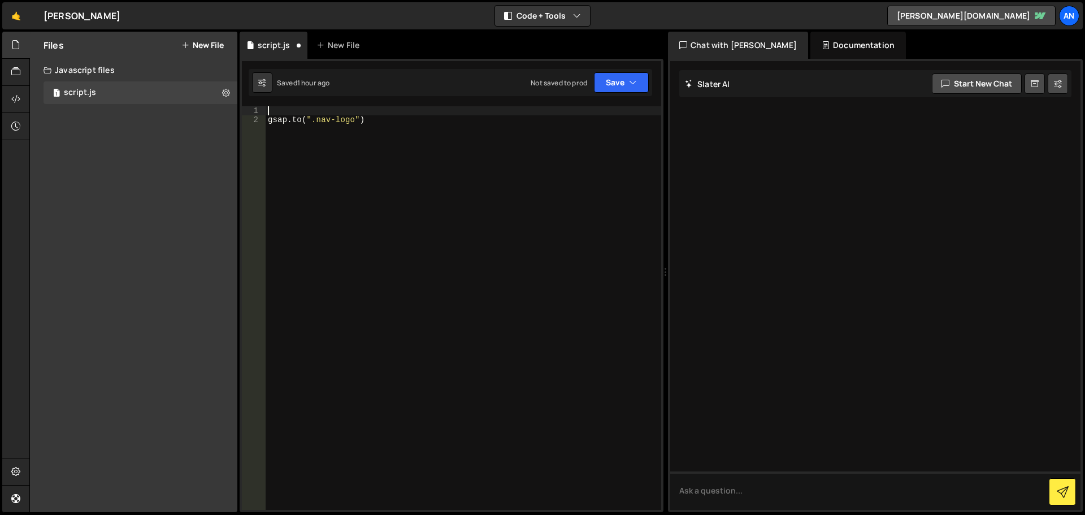
scroll to position [0, 0]
click at [358, 116] on div "gsap . to ( ".nav-logo" )" at bounding box center [464, 317] width 396 height 422
click at [490, 206] on div "gsap . to ( ".nav-logo" , { scale : 0 }) ;" at bounding box center [464, 317] width 396 height 422
click at [273, 120] on div "gsap . to ( ".nav-logo" , { scale : 0 }) ;" at bounding box center [464, 317] width 396 height 422
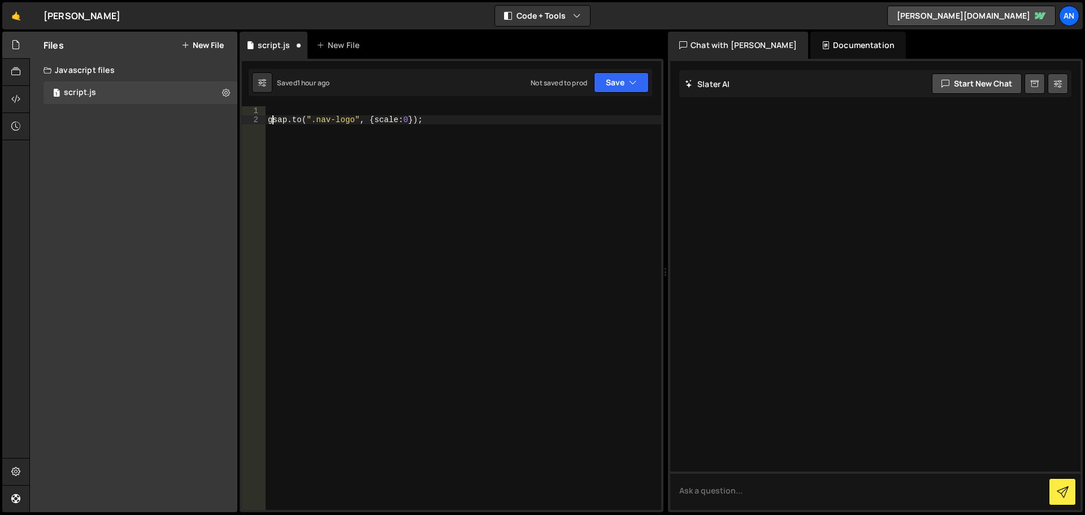
type textarea "gsap.to(".nav-logo", {scale:0});"
click at [447, 126] on div "gsap . to ( ".nav-logo" , { scale : 0 }) ;" at bounding box center [464, 317] width 396 height 422
click at [618, 80] on button "Save" at bounding box center [621, 82] width 55 height 20
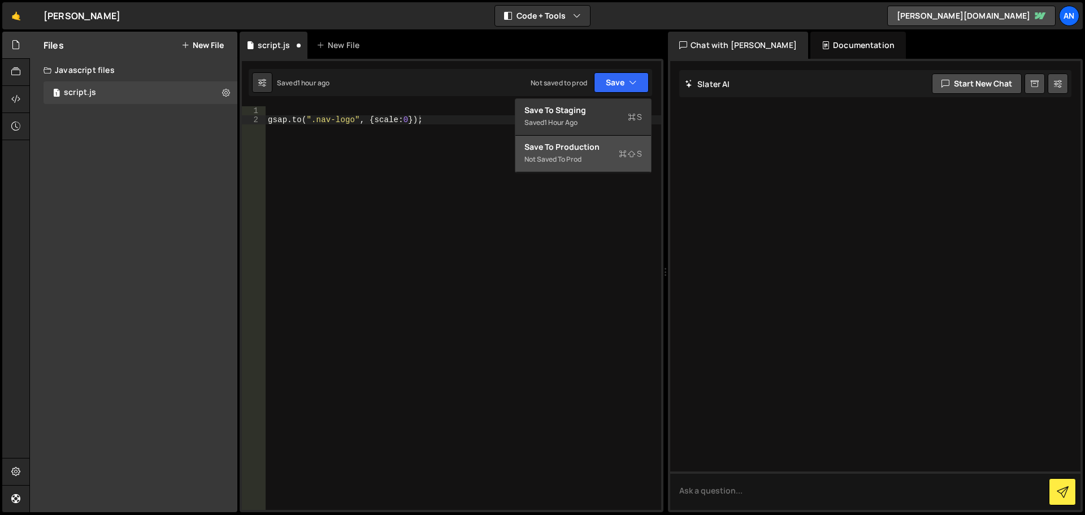
click at [585, 153] on div "Not saved to prod" at bounding box center [583, 160] width 118 height 14
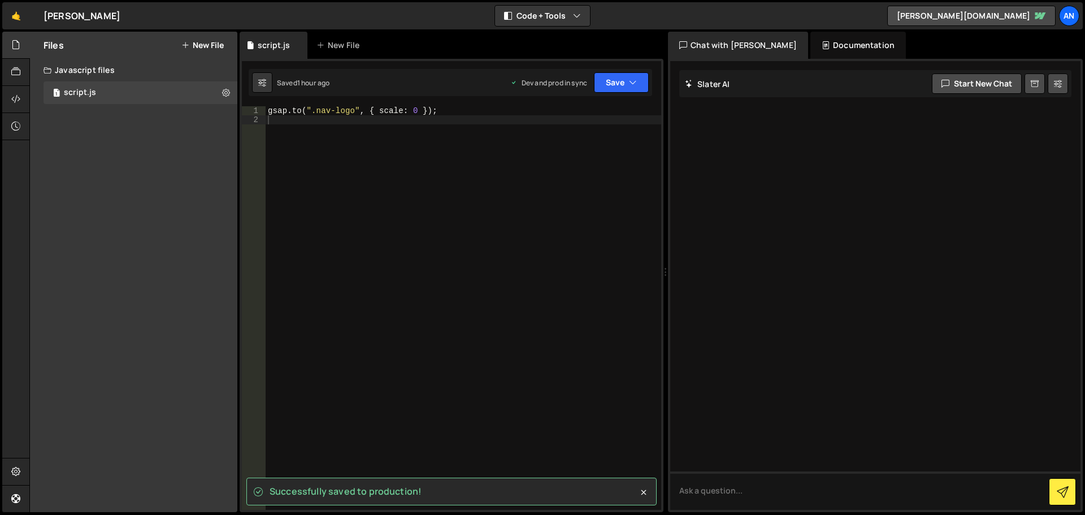
click at [318, 161] on div "gsap . to ( ".nav-logo" , { scale : 0 }) ;" at bounding box center [464, 317] width 396 height 422
